Goal: Task Accomplishment & Management: Complete application form

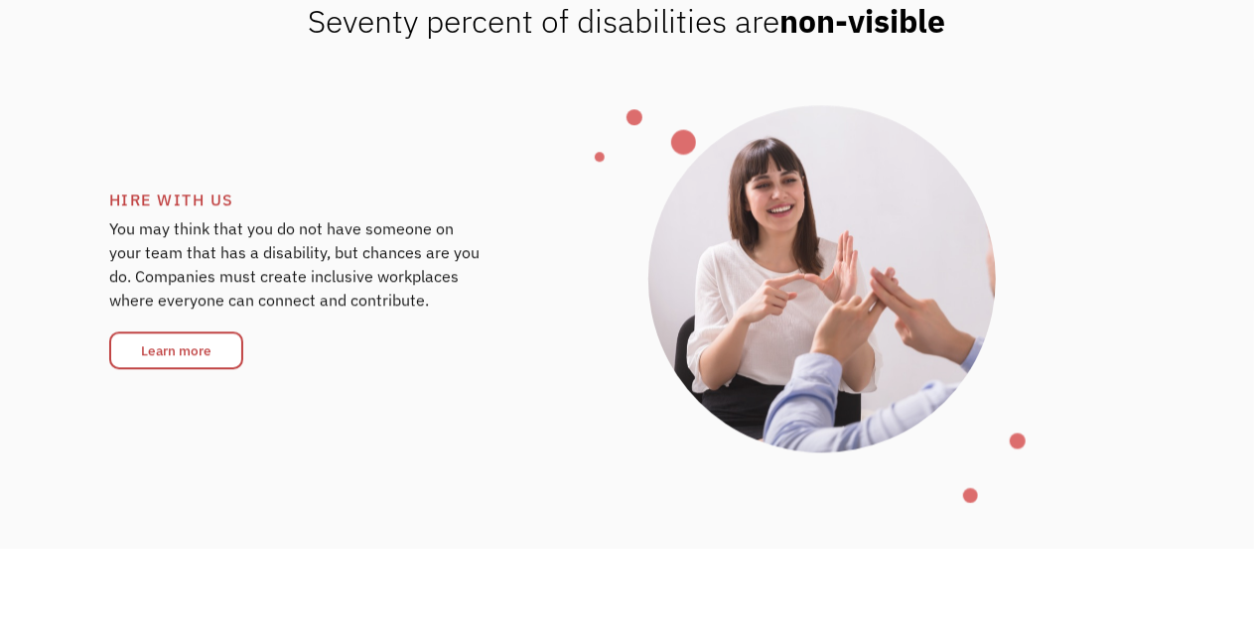
scroll to position [2769, 0]
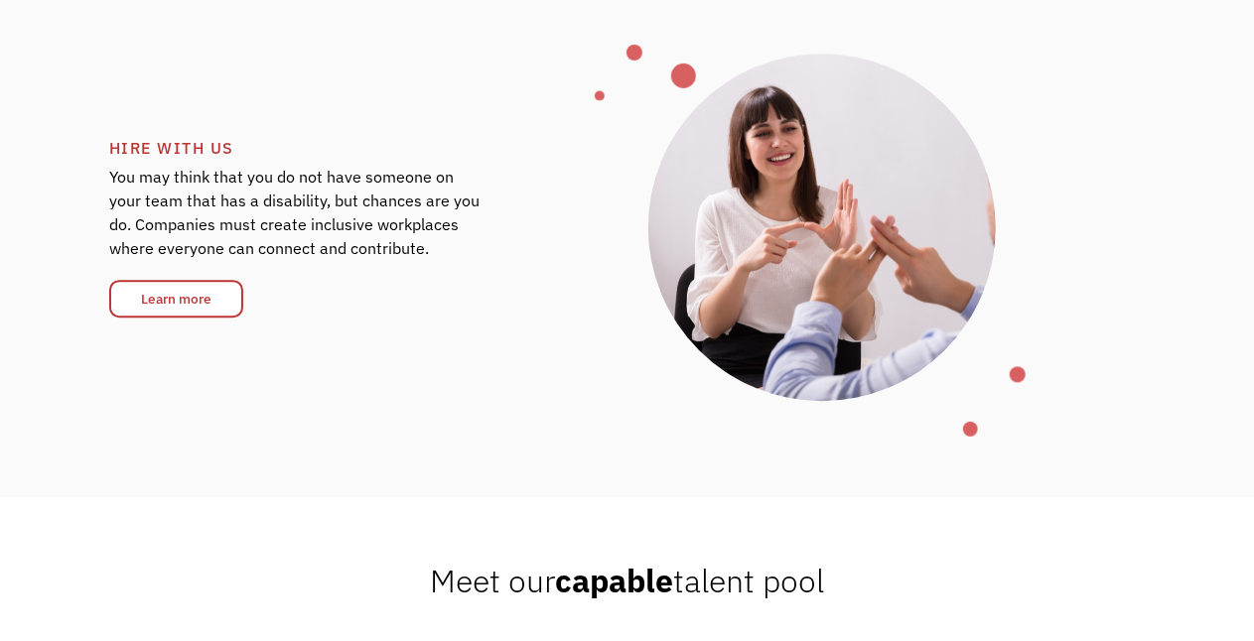
drag, startPoint x: 1250, startPoint y: 384, endPoint x: 1241, endPoint y: 288, distance: 96.7
click at [659, 288] on div "Seventy percent of disabilities are non-visible HIRE WITH US You may think that…" at bounding box center [627, 191] width 1254 height 611
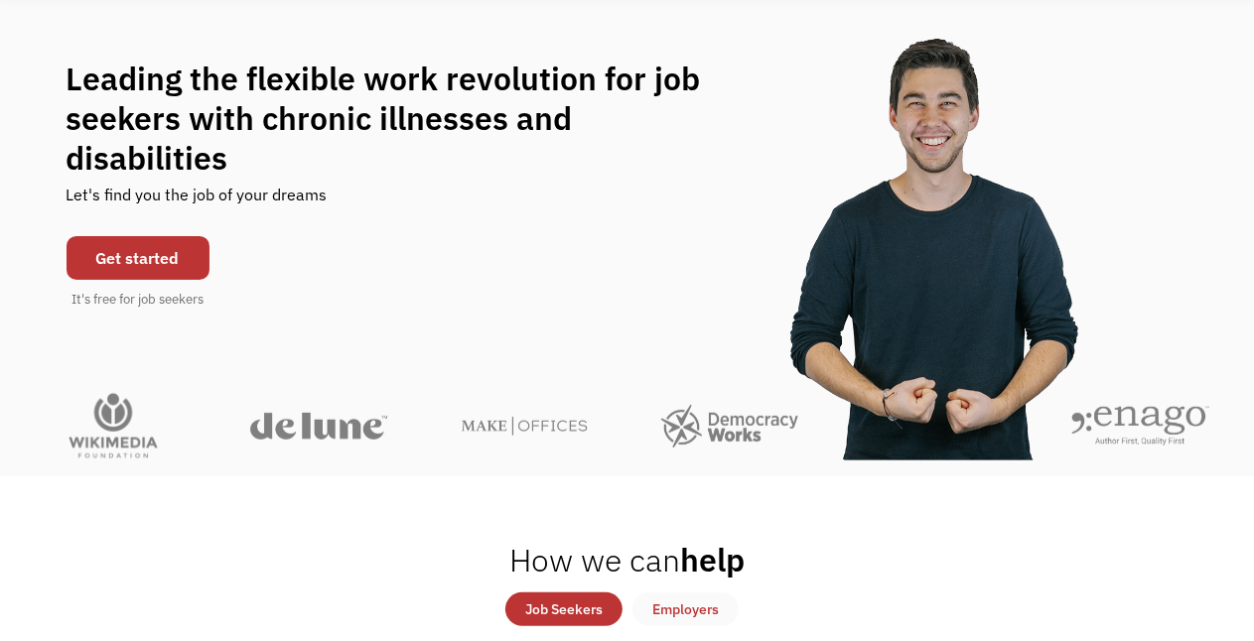
scroll to position [48, 0]
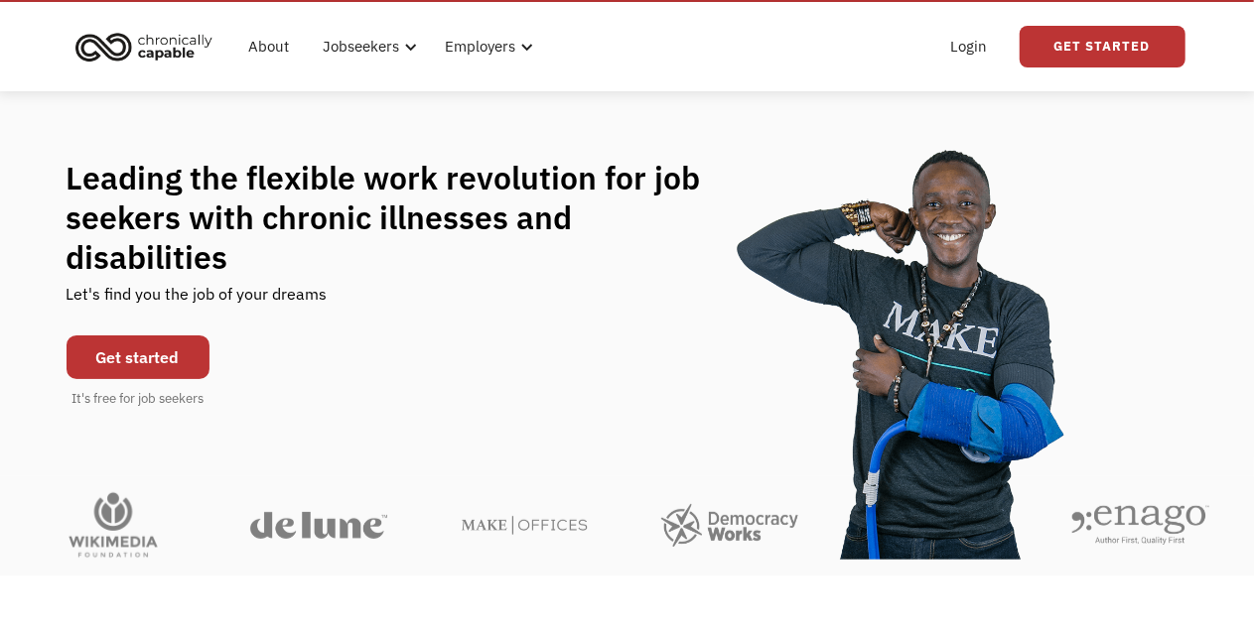
click at [155, 337] on link "Get started" at bounding box center [138, 358] width 143 height 44
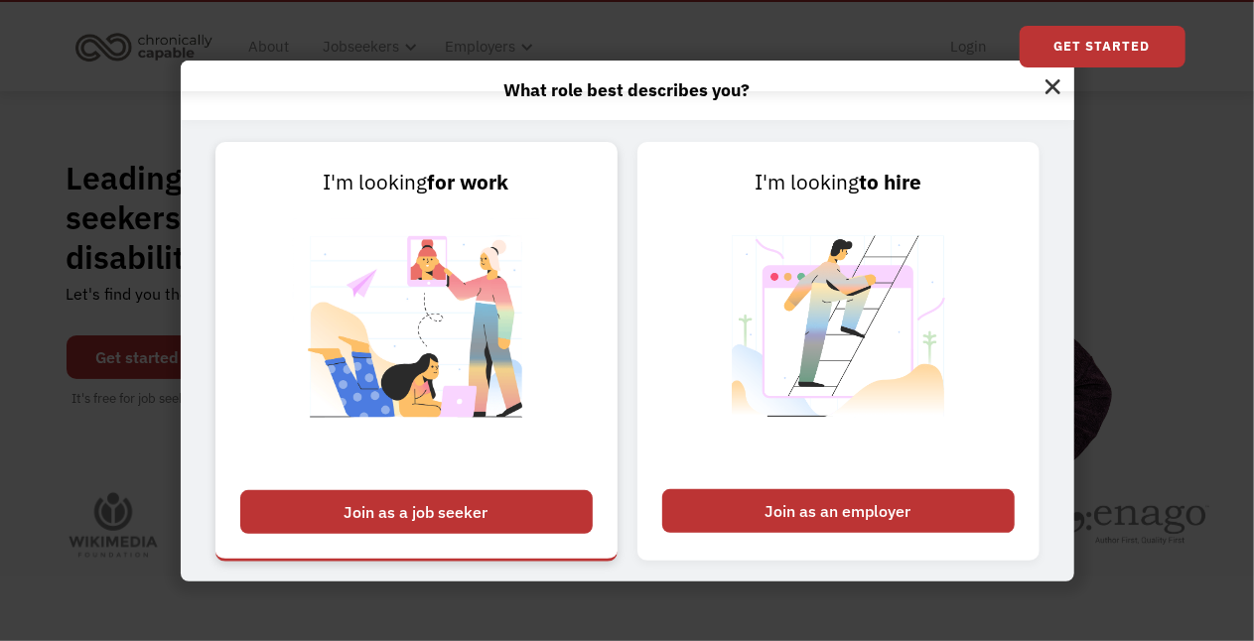
click at [453, 512] on div "Join as a job seeker" at bounding box center [416, 512] width 352 height 44
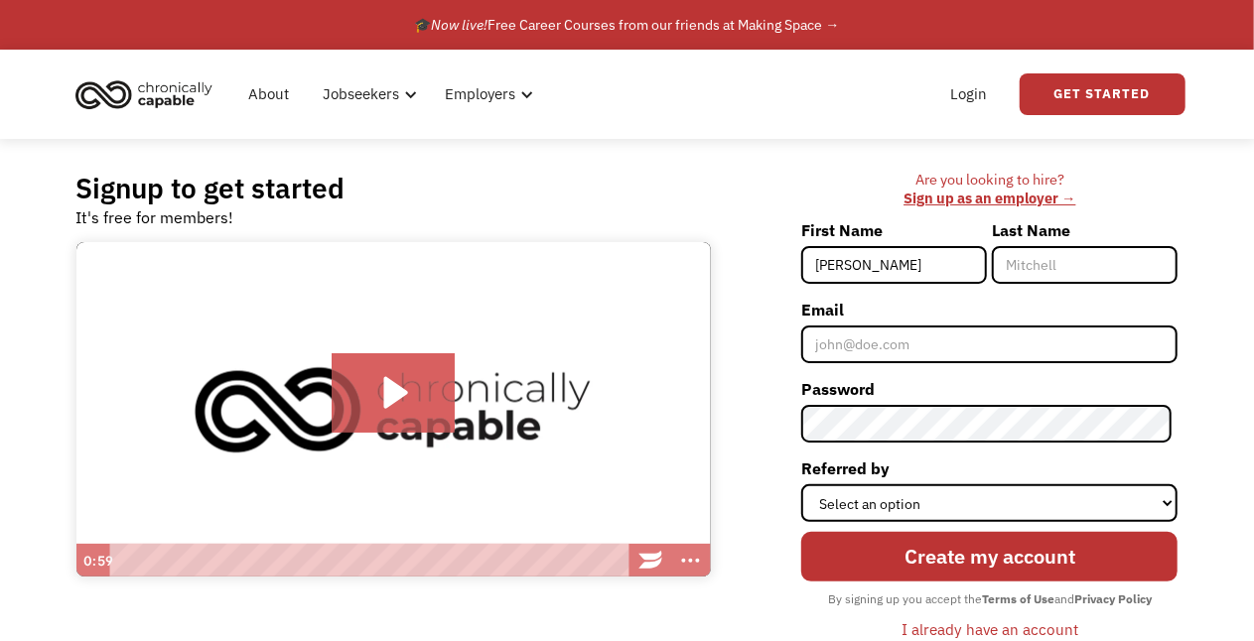
type input "[PERSON_NAME]"
click at [1012, 263] on input "Last Name" at bounding box center [1085, 265] width 186 height 38
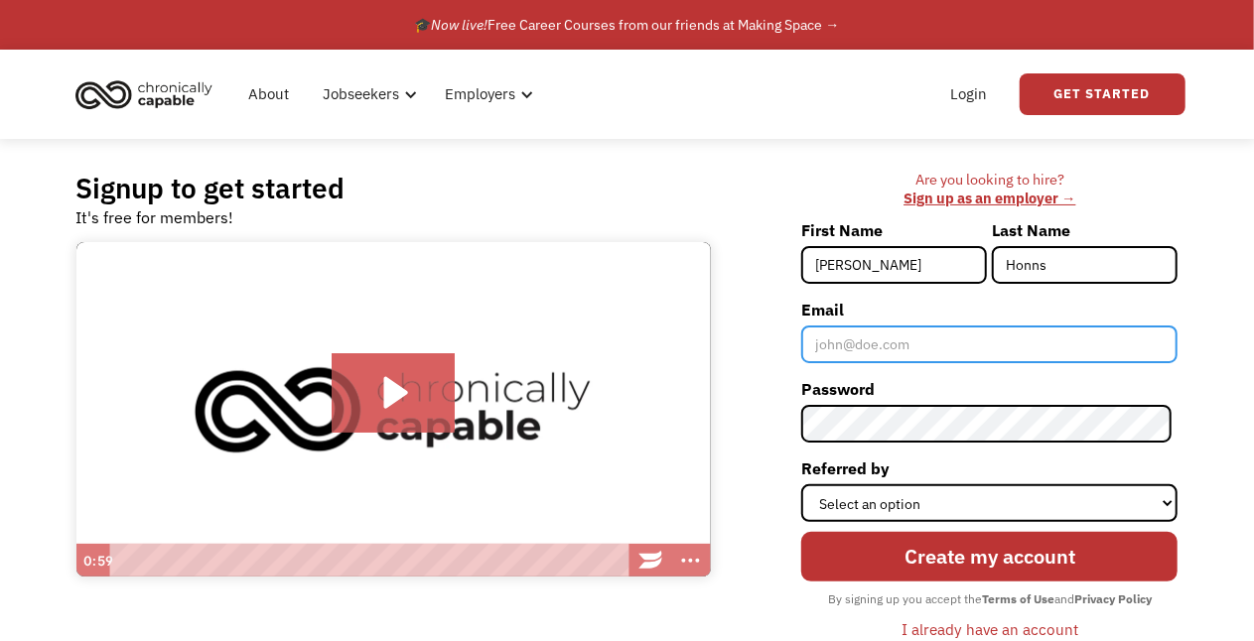
click at [819, 346] on input "Email" at bounding box center [989, 345] width 376 height 38
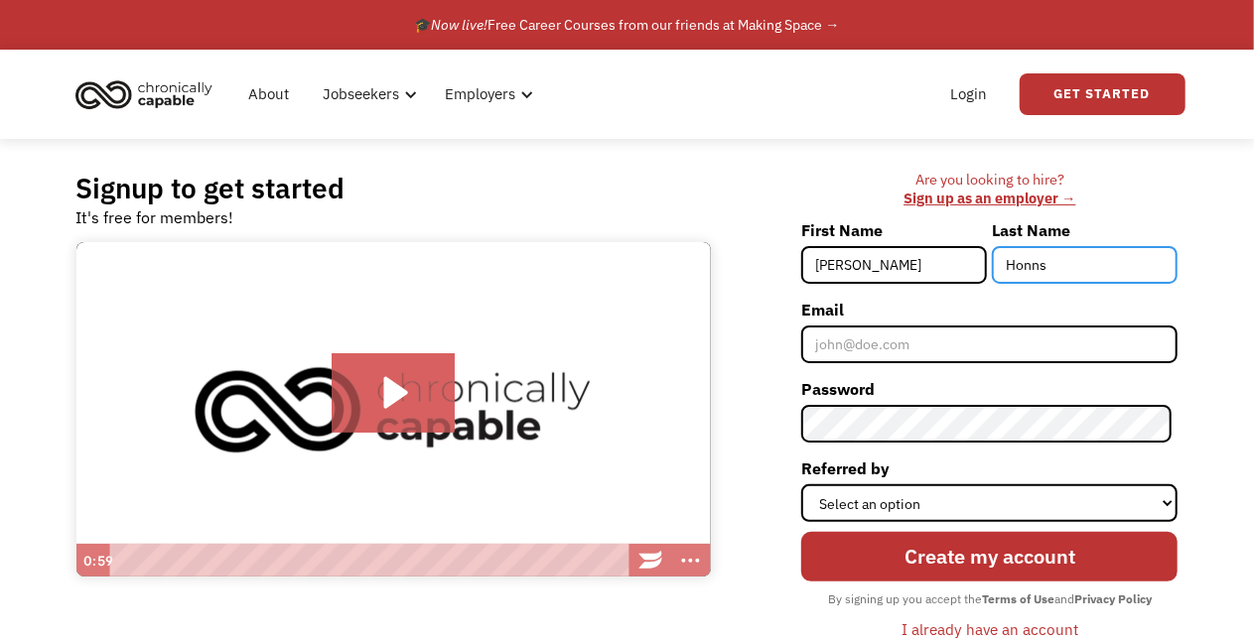
click at [1028, 264] on input "Honns" at bounding box center [1085, 265] width 186 height 38
type input "[PERSON_NAME]"
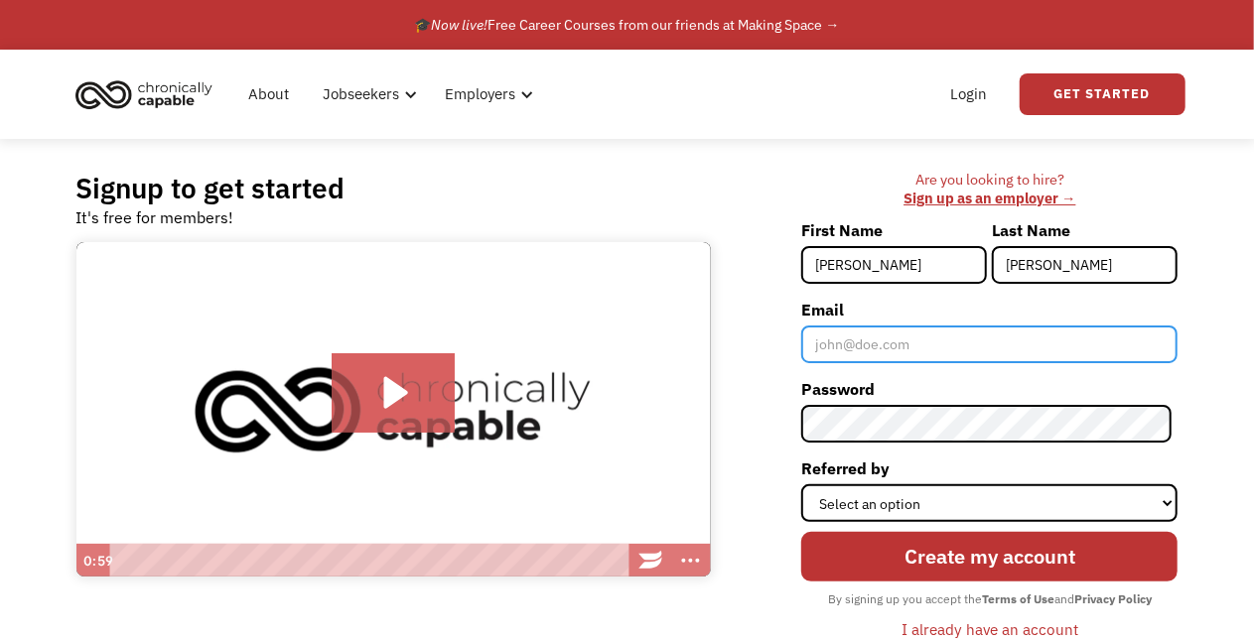
click at [834, 342] on input "Email" at bounding box center [989, 345] width 376 height 38
type input "[EMAIL_ADDRESS][DOMAIN_NAME]"
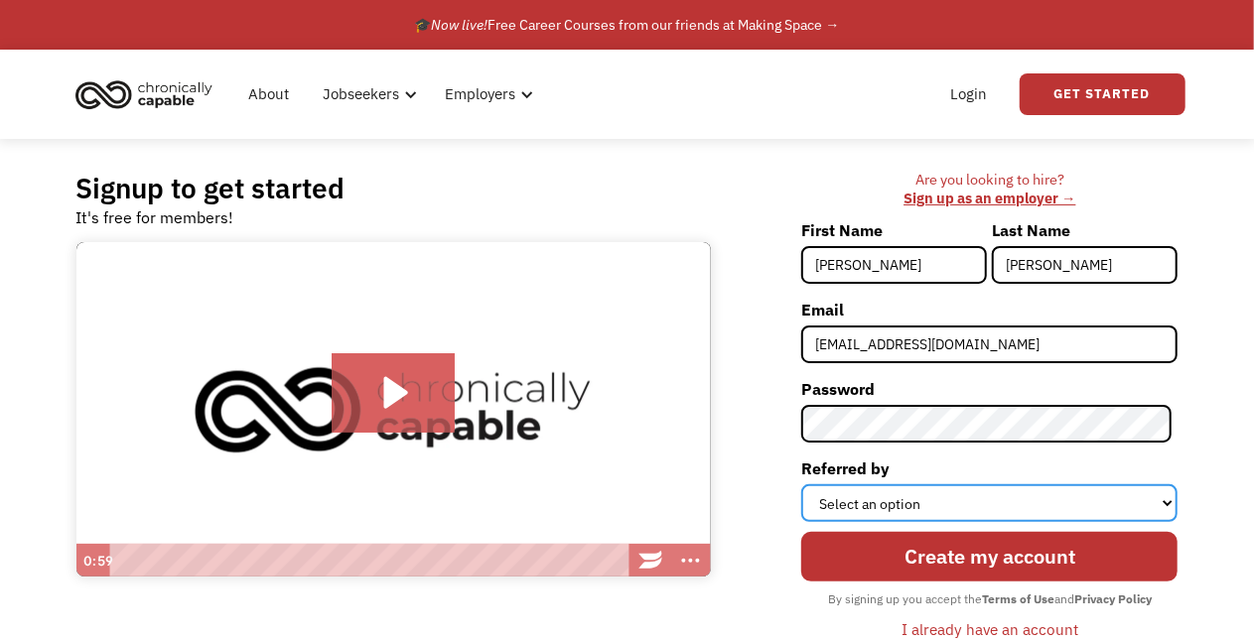
click at [1152, 502] on select "Select an option Instagram Facebook Twitter Search Engine News Article Word of …" at bounding box center [989, 503] width 376 height 38
click at [807, 484] on select "Select an option Instagram Facebook Twitter Search Engine News Article Word of …" at bounding box center [989, 503] width 376 height 38
click at [1164, 501] on select "Select an option Instagram Facebook Twitter Search Engine News Article Word of …" at bounding box center [989, 503] width 376 height 38
select select "News Article"
click at [807, 484] on select "Select an option Instagram Facebook Twitter Search Engine News Article Word of …" at bounding box center [989, 503] width 376 height 38
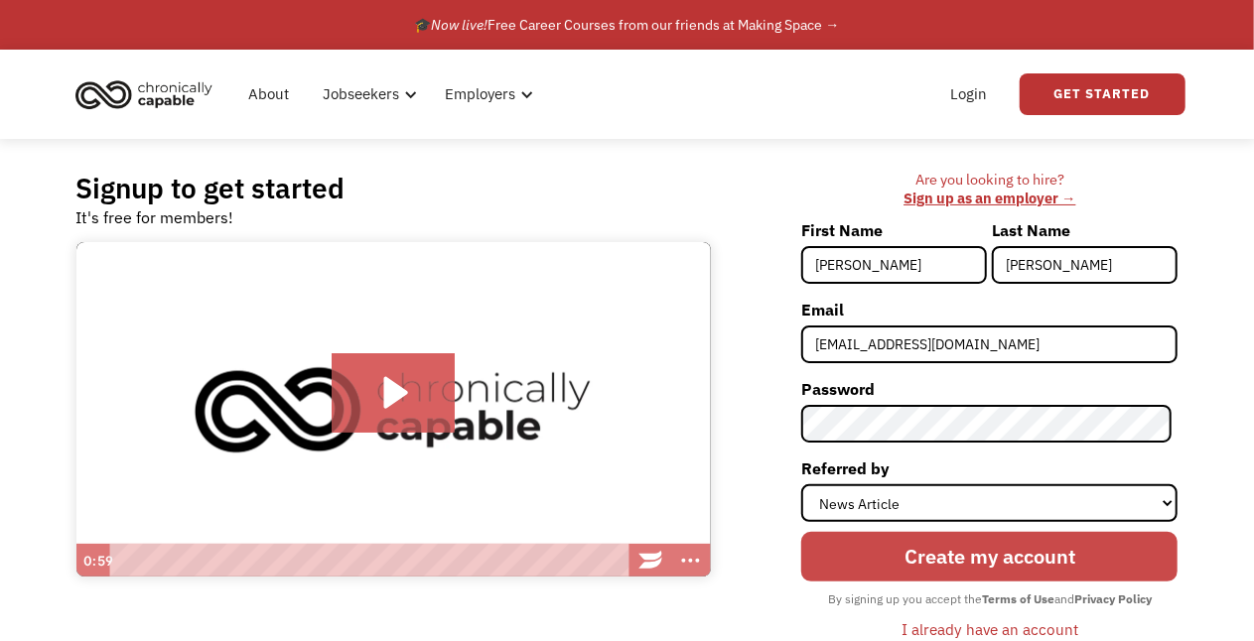
click at [1074, 551] on input "Create my account" at bounding box center [989, 557] width 376 height 50
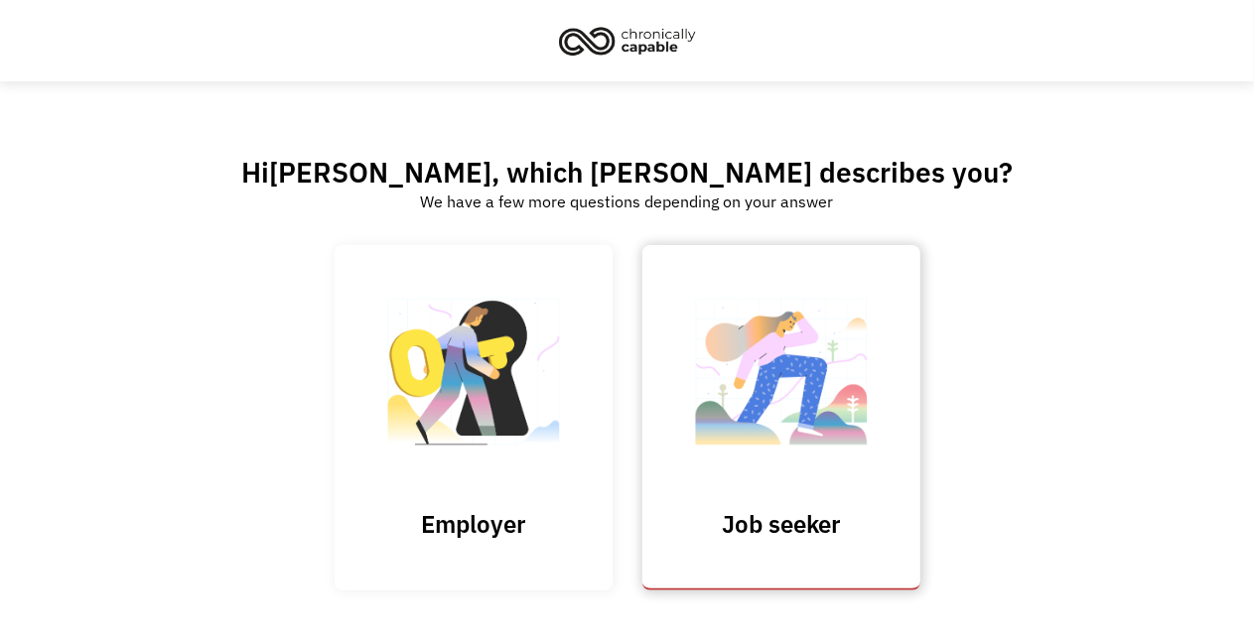
click at [872, 441] on img at bounding box center [781, 382] width 199 height 194
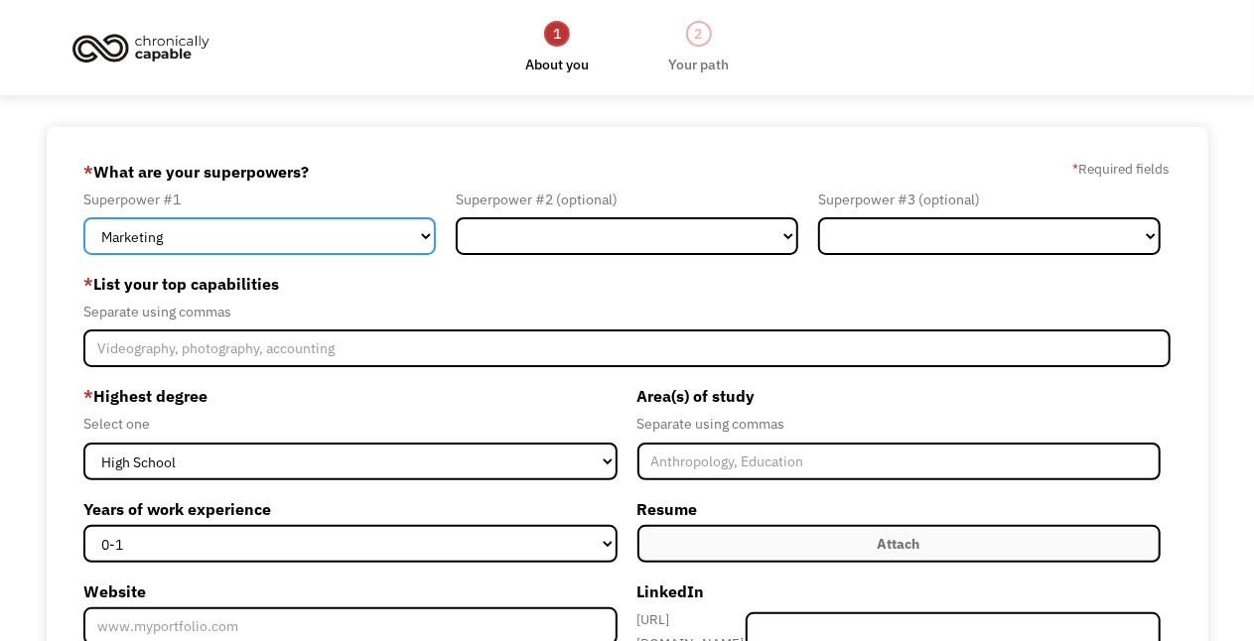
click at [422, 236] on select "Marketing Human Resources Finance Technology Operations Sales Industrial & Manu…" at bounding box center [259, 236] width 352 height 38
select select "Healthcare"
click at [84, 217] on select "Marketing Human Resources Finance Technology Operations Sales Industrial & Manu…" at bounding box center [259, 236] width 352 height 38
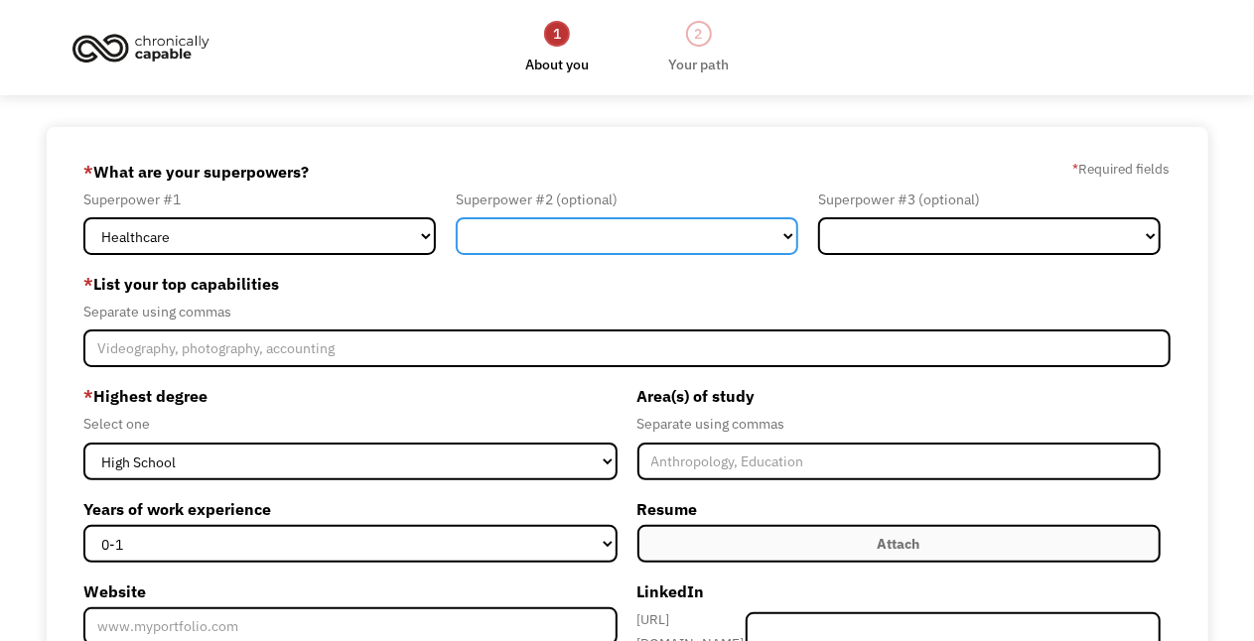
click at [474, 229] on select "Marketing Human Resources Finance Technology Operations Sales Industrial & Manu…" at bounding box center [627, 236] width 342 height 38
select select "Operations"
click at [456, 217] on select "Marketing Human Resources Finance Technology Operations Sales Industrial & Manu…" at bounding box center [627, 236] width 342 height 38
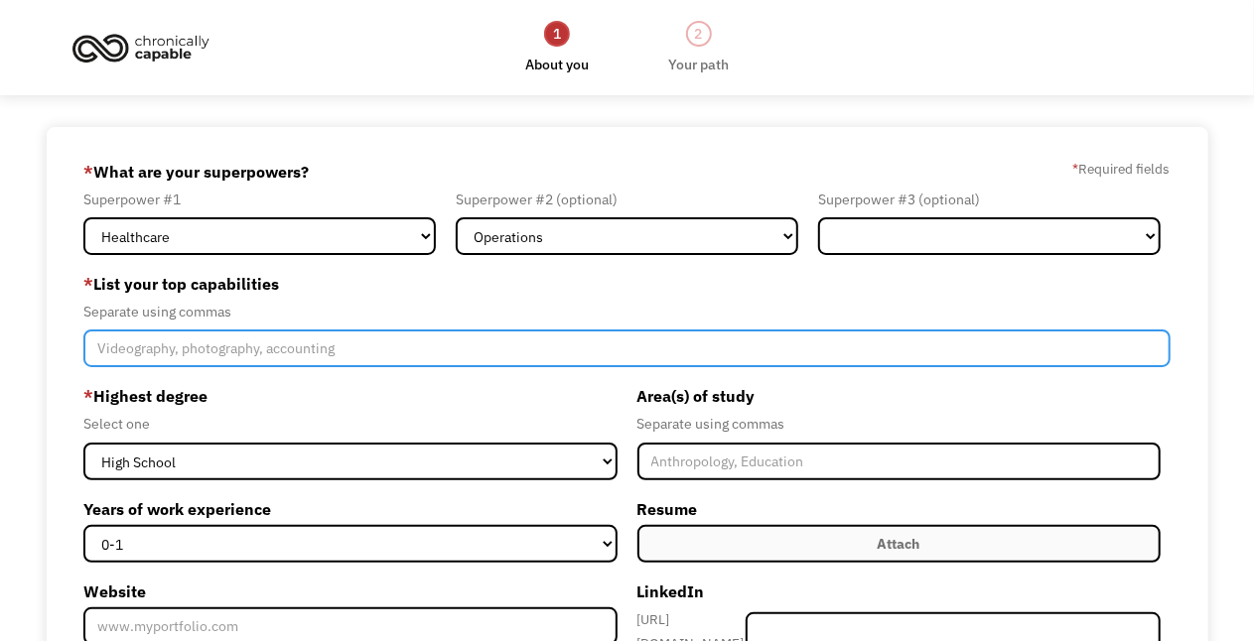
click at [101, 348] on input "Member-Create-Step1" at bounding box center [626, 349] width 1086 height 38
